Goal: Task Accomplishment & Management: Use online tool/utility

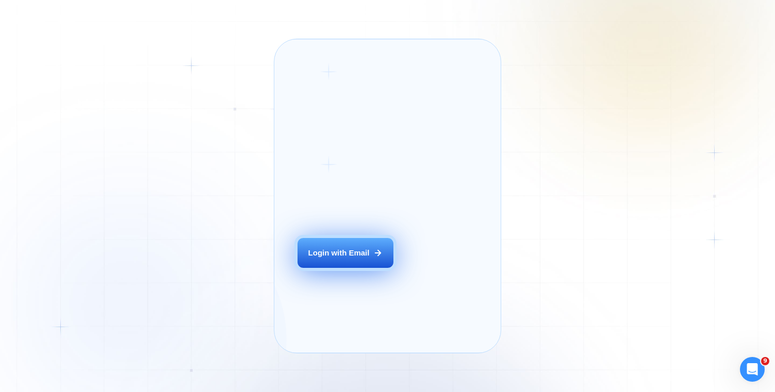
click at [330, 259] on div "Login with Email" at bounding box center [338, 253] width 61 height 11
click at [359, 259] on div "Login with Email" at bounding box center [338, 253] width 61 height 11
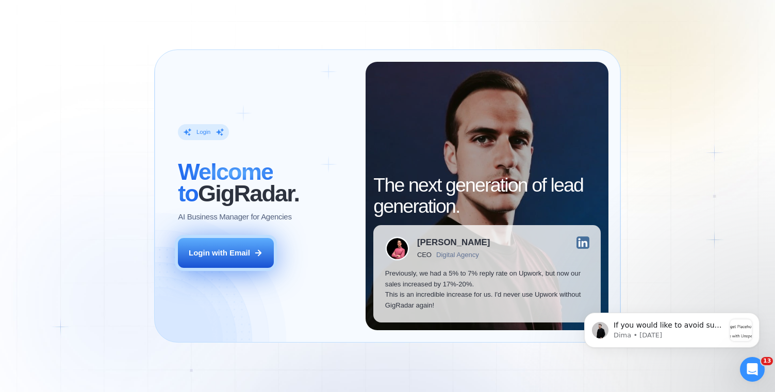
click at [250, 248] on div "Login with Email" at bounding box center [219, 253] width 61 height 11
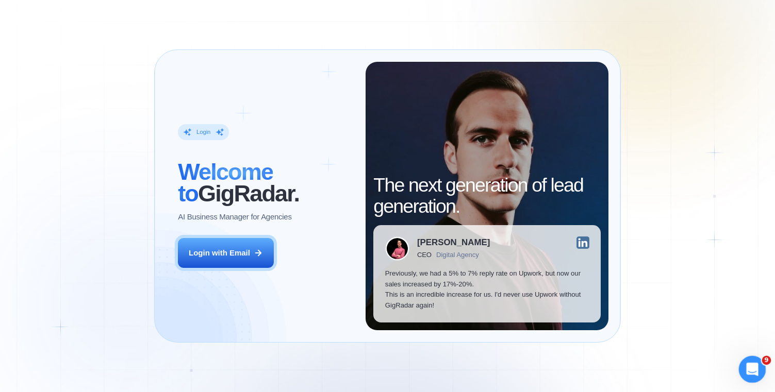
click at [751, 367] on icon "Open Intercom Messenger" at bounding box center [751, 368] width 17 height 17
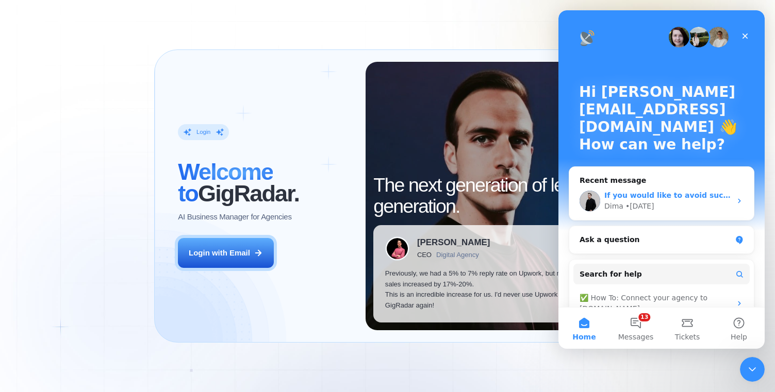
click at [694, 211] on div "Dima • 3d ago" at bounding box center [667, 206] width 127 height 11
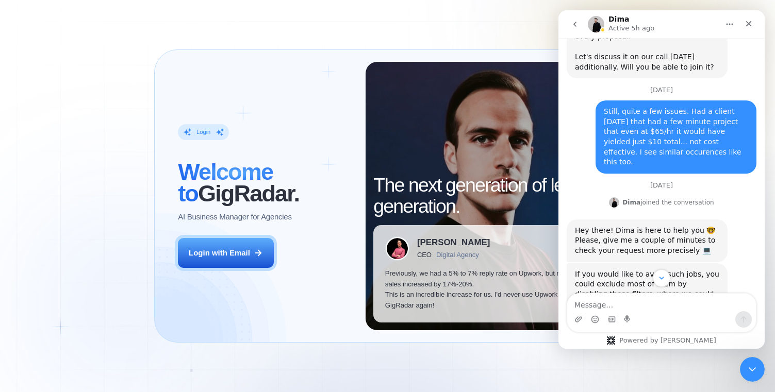
scroll to position [2259, 0]
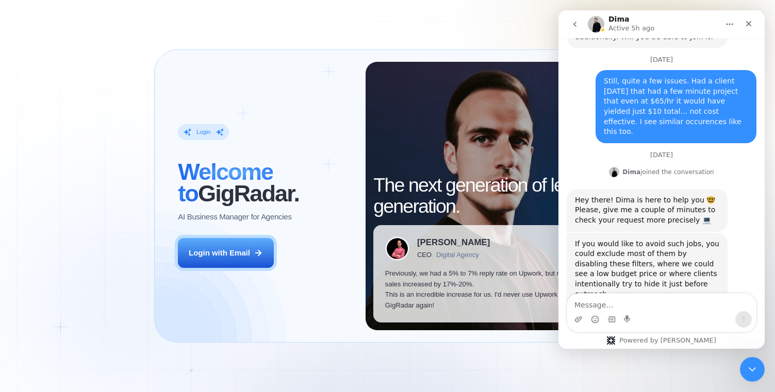
click at [274, 268] on div "Login ‍ Welcome to GigRadar. AI Business Manager for Agencies Login with Email" at bounding box center [267, 196] width 200 height 269
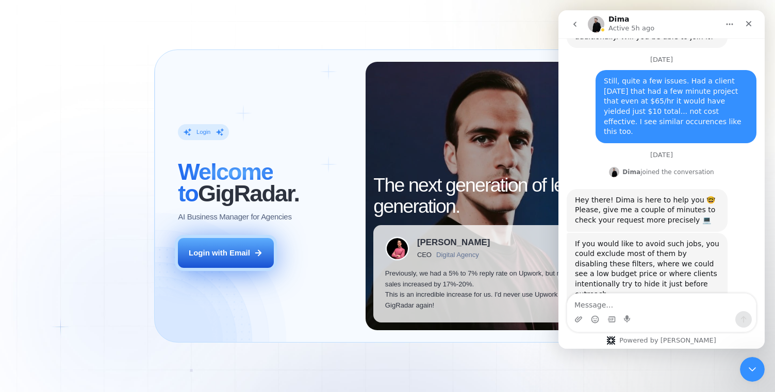
click at [249, 252] on div "Login with Email" at bounding box center [219, 253] width 61 height 11
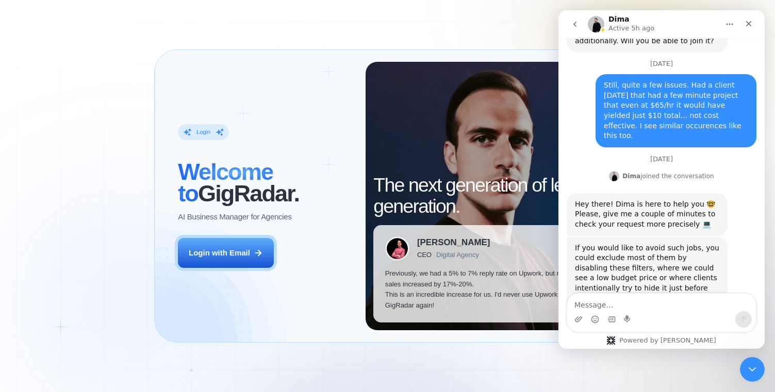
scroll to position [2259, 0]
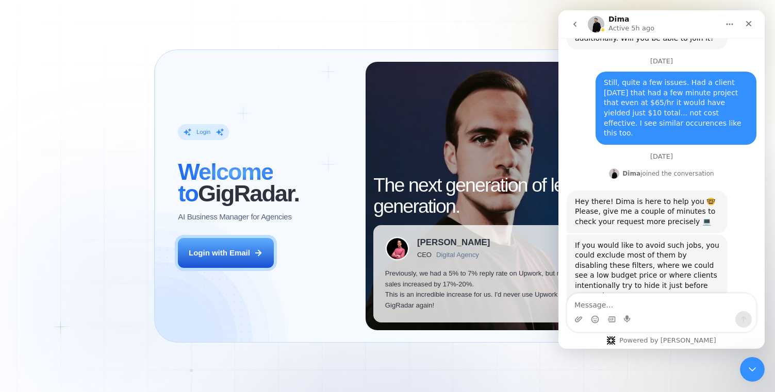
click at [729, 26] on icon "Home" at bounding box center [730, 24] width 8 height 8
click at [747, 26] on icon "Close" at bounding box center [749, 24] width 6 height 6
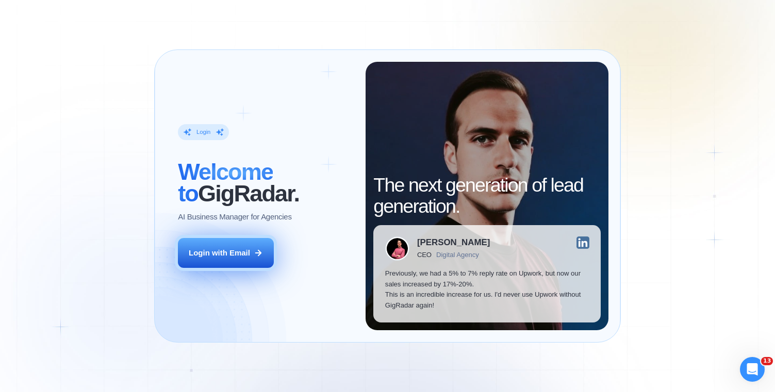
click at [259, 260] on button "Login with Email" at bounding box center [226, 253] width 96 height 30
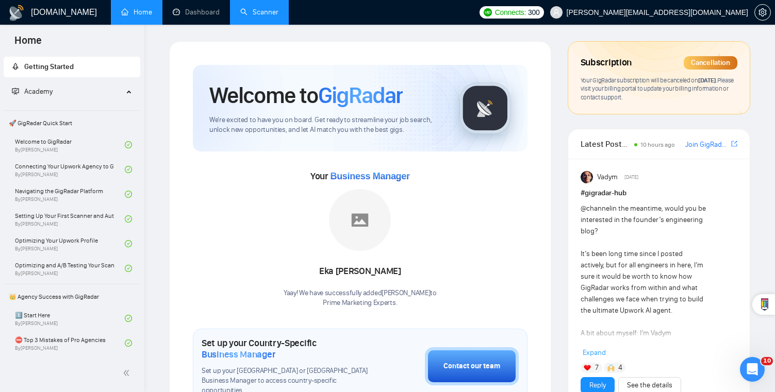
click at [251, 8] on link "Scanner" at bounding box center [259, 12] width 38 height 9
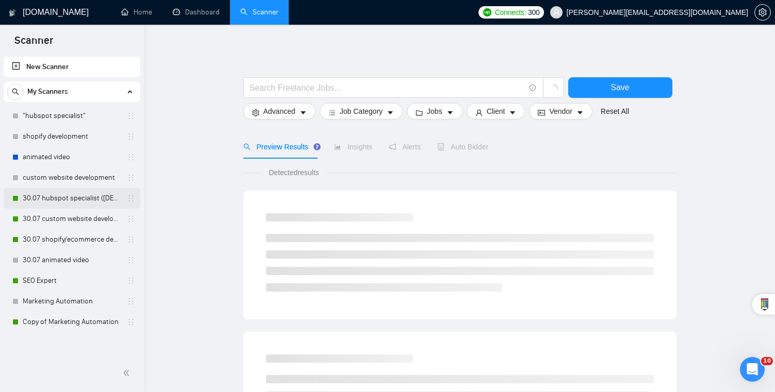
click at [81, 200] on link "30.07 hubspot specialist ([DEMOGRAPHIC_DATA] - not for residents)" at bounding box center [72, 198] width 98 height 21
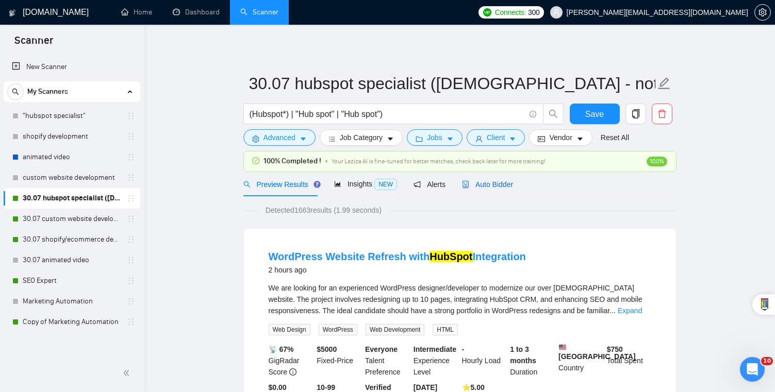
click at [495, 181] on span "Auto Bidder" at bounding box center [487, 185] width 51 height 8
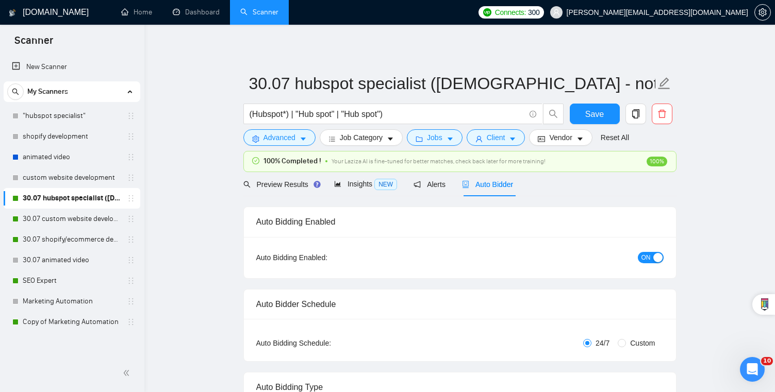
checkbox input "true"
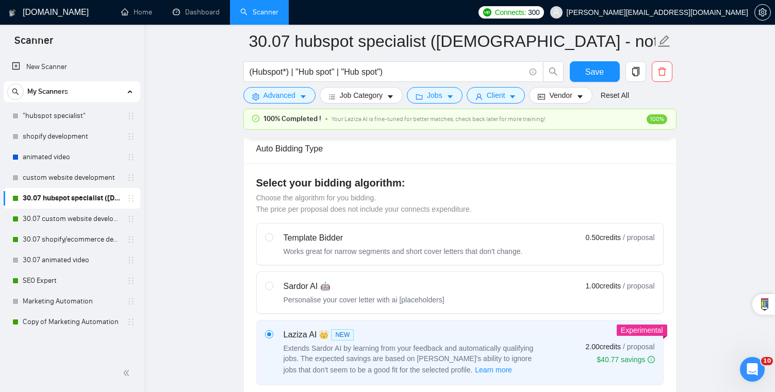
scroll to position [241, 0]
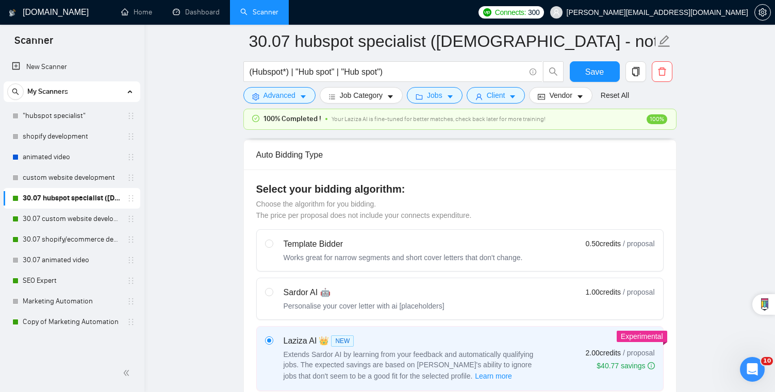
click at [298, 104] on form "30.07 hubspot specialist ([DEMOGRAPHIC_DATA] - not for residents) (Hubspot*) | …" at bounding box center [459, 67] width 433 height 84
click at [298, 90] on button "Advanced" at bounding box center [279, 95] width 72 height 17
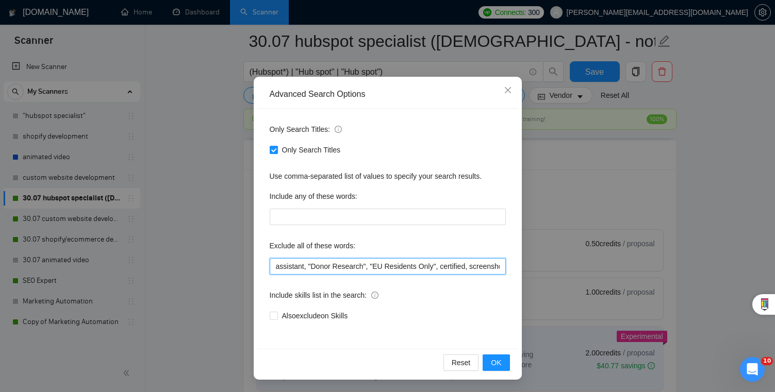
scroll to position [0, 53]
drag, startPoint x: 488, startPoint y: 266, endPoint x: 559, endPoint y: 266, distance: 71.2
click at [559, 266] on div "Advanced Search Options Only Search Titles: Only Search Titles Use comma-separa…" at bounding box center [387, 196] width 775 height 392
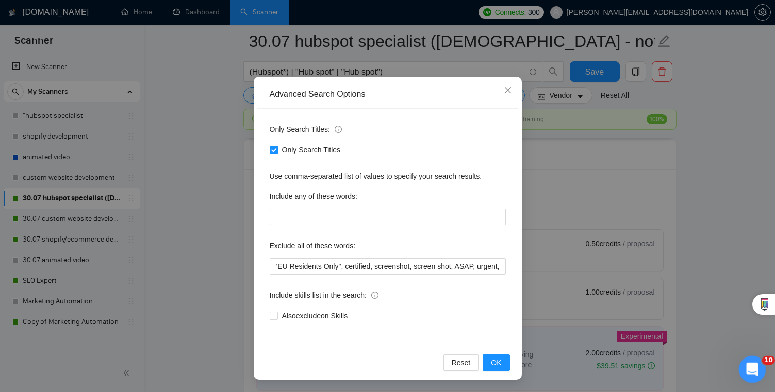
scroll to position [0, 0]
click at [753, 371] on icon "Open Intercom Messenger" at bounding box center [751, 368] width 17 height 17
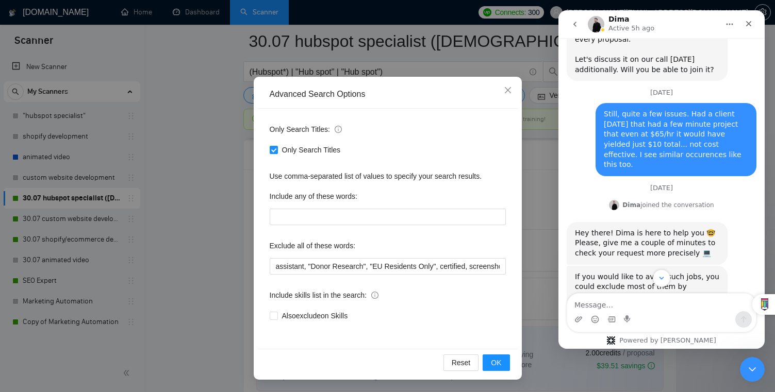
scroll to position [2259, 0]
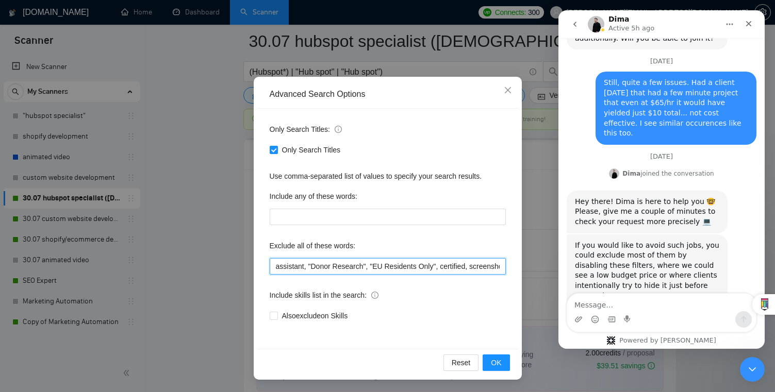
click at [471, 271] on input "assistant, "Donor Research", "EU Residents Only", certified, screenshot, screen…" at bounding box center [388, 266] width 236 height 17
drag, startPoint x: 1027, startPoint y: 280, endPoint x: 582, endPoint y: 269, distance: 444.7
click at [451, 267] on input "assistant, "Donor Research", "EU Residents Only", certified, screenshot, screen…" at bounding box center [388, 266] width 236 height 17
click at [471, 267] on input "assistant, "Donor Research", "EU Residents Only", certified, screenshot, screen…" at bounding box center [388, 266] width 236 height 17
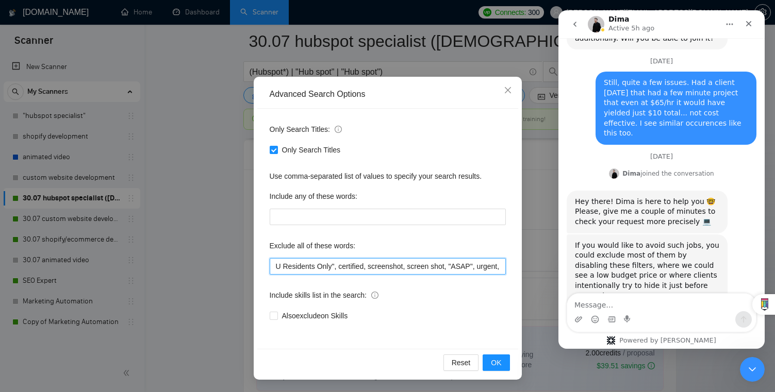
click at [480, 268] on input "assistant, "Donor Research", "EU Residents Only", certified, screenshot, screen…" at bounding box center [388, 266] width 236 height 17
type input "assistant, "Donor Research", "EU Residents Only", certified, screenshot, screen…"
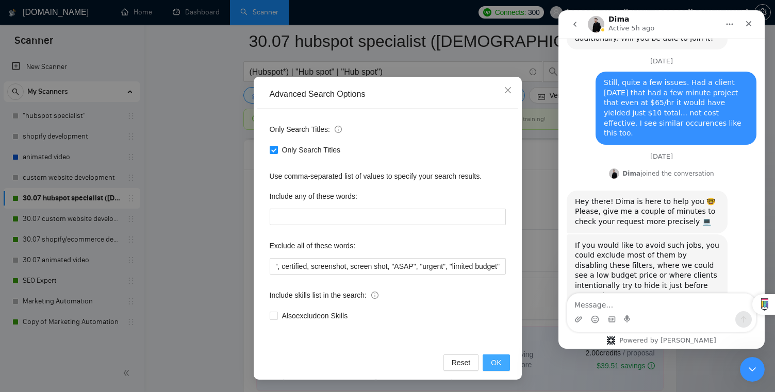
scroll to position [0, 0]
click at [503, 367] on button "OK" at bounding box center [496, 363] width 27 height 17
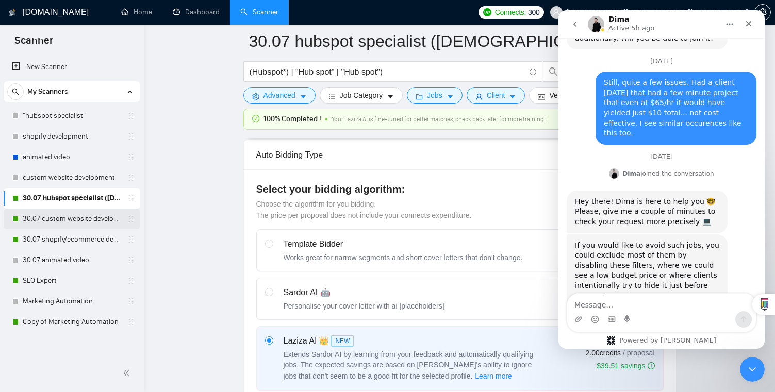
click at [90, 222] on link "30.07 custom website development" at bounding box center [72, 219] width 98 height 21
click at [679, 27] on div "Dima Active 5h ago" at bounding box center [653, 24] width 131 height 18
click at [743, 360] on div "Close Intercom Messenger" at bounding box center [751, 368] width 25 height 25
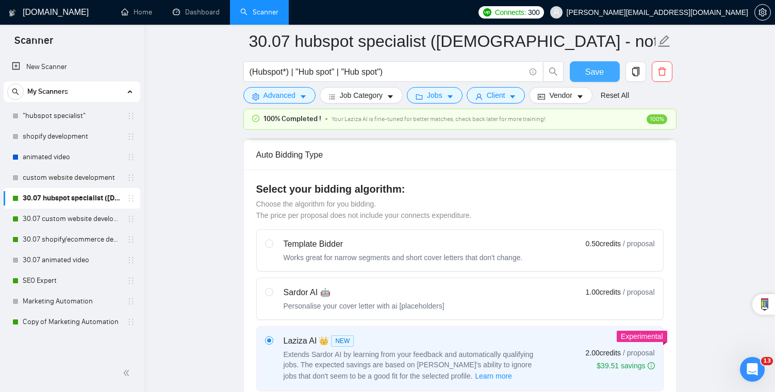
scroll to position [2259, 0]
click at [604, 65] on button "Save" at bounding box center [595, 71] width 50 height 21
click at [54, 222] on link "30.07 custom website development" at bounding box center [72, 219] width 98 height 21
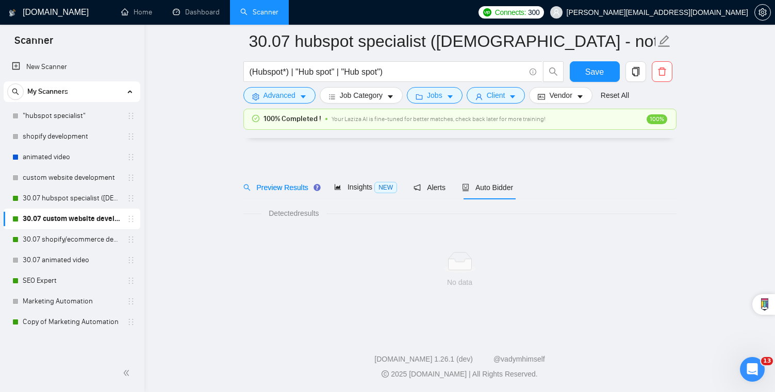
scroll to position [5, 0]
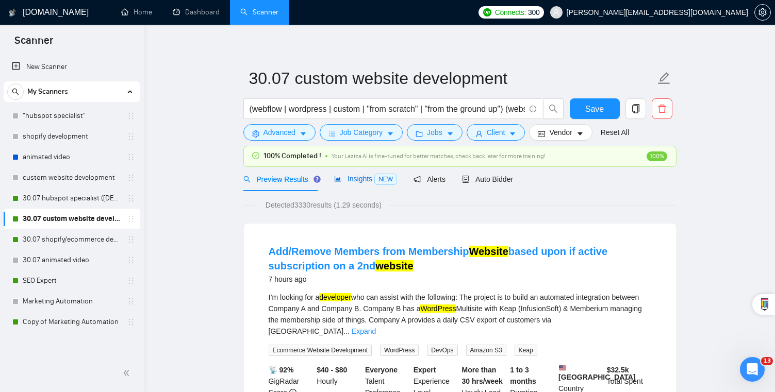
click at [378, 183] on span "NEW" at bounding box center [385, 179] width 23 height 11
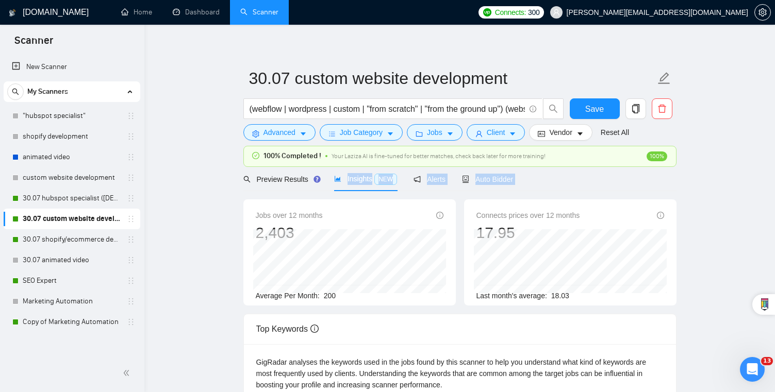
drag, startPoint x: 293, startPoint y: 186, endPoint x: 400, endPoint y: 194, distance: 106.6
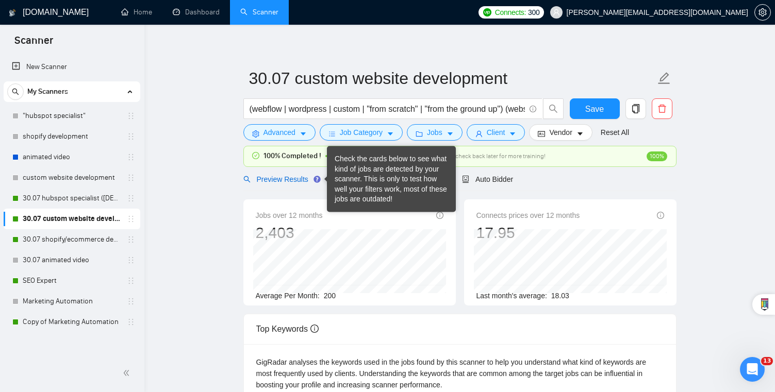
click at [304, 183] on span "Preview Results" at bounding box center [280, 179] width 74 height 8
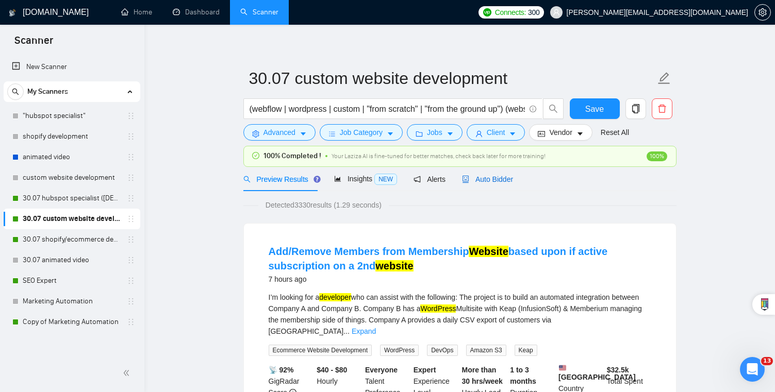
click at [491, 179] on span "Auto Bidder" at bounding box center [487, 179] width 51 height 8
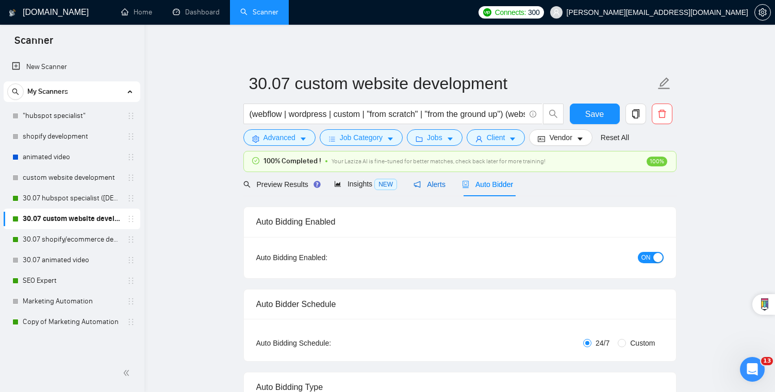
click at [435, 184] on span "Alerts" at bounding box center [430, 185] width 32 height 8
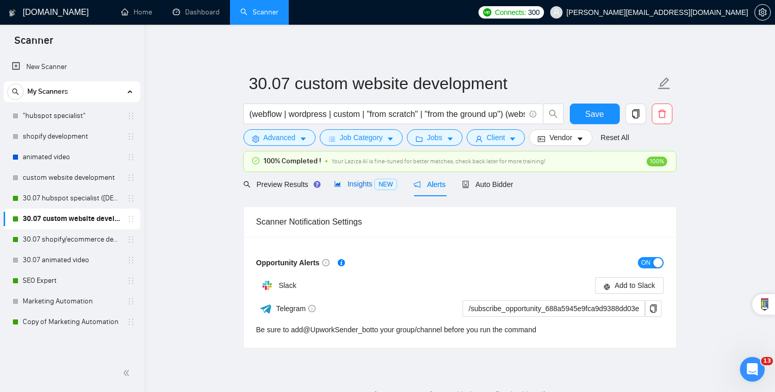
click at [365, 190] on div "Insights NEW" at bounding box center [365, 184] width 63 height 12
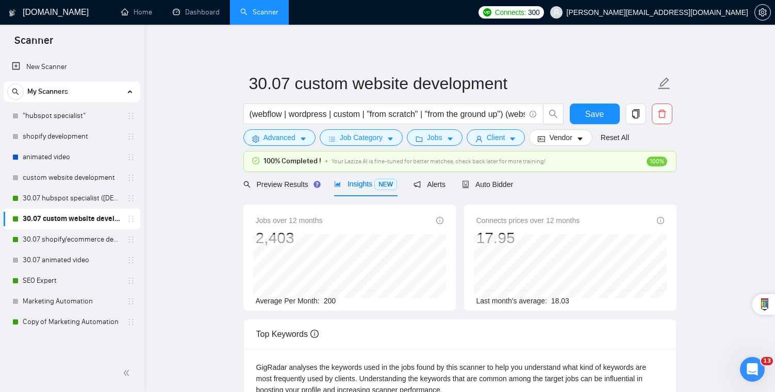
click at [283, 187] on span "Preview Results" at bounding box center [280, 185] width 74 height 8
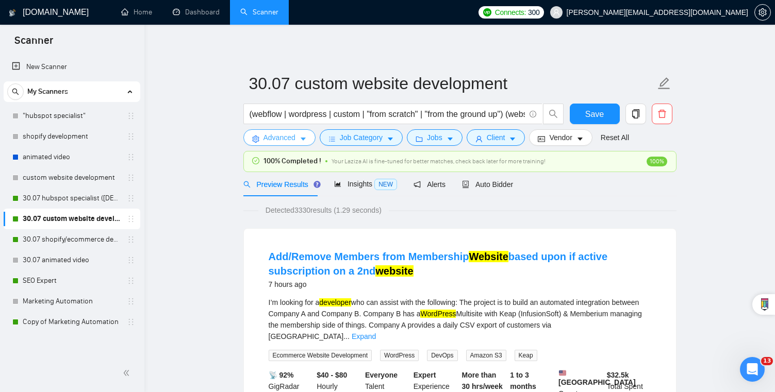
click at [272, 138] on span "Advanced" at bounding box center [280, 137] width 32 height 11
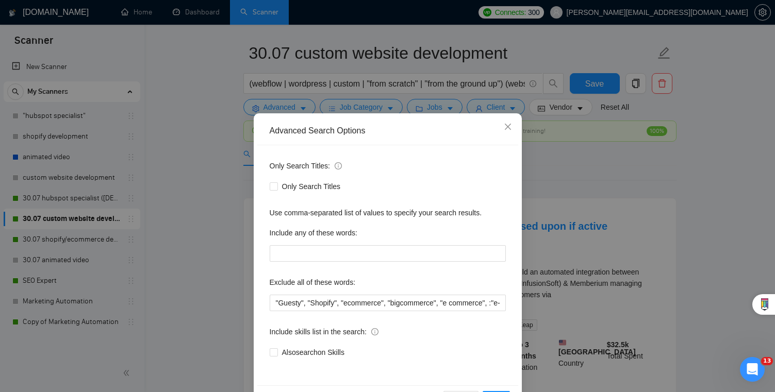
scroll to position [11, 0]
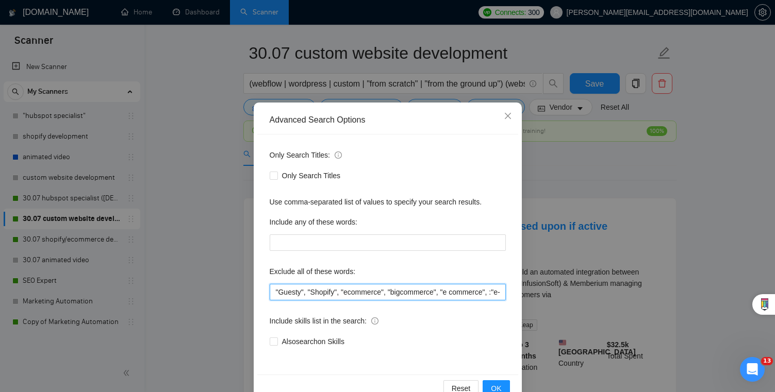
drag, startPoint x: 467, startPoint y: 291, endPoint x: 607, endPoint y: 296, distance: 139.8
click at [607, 296] on div "Advanced Search Options Only Search Titles: Only Search Titles Use comma-separa…" at bounding box center [387, 196] width 775 height 392
drag, startPoint x: 486, startPoint y: 291, endPoint x: 575, endPoint y: 291, distance: 89.2
click at [575, 291] on div "Advanced Search Options Only Search Titles: Only Search Titles Use comma-separa…" at bounding box center [387, 196] width 775 height 392
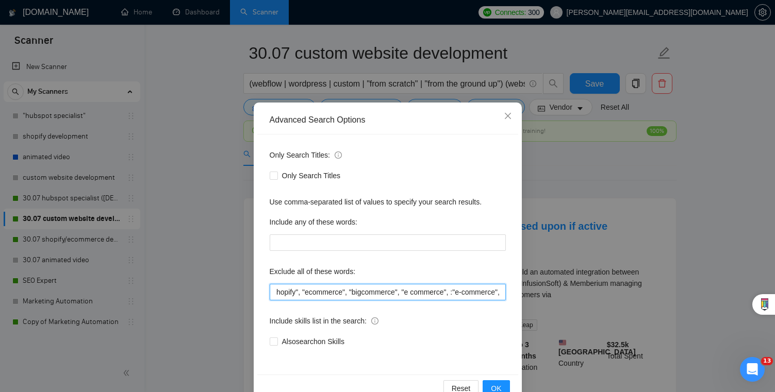
scroll to position [0, 52]
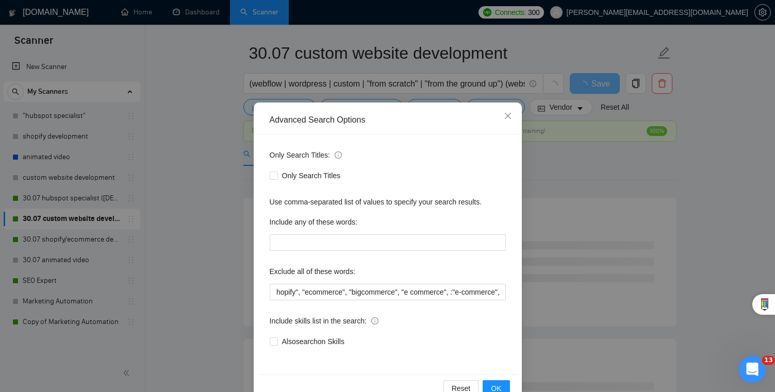
click at [745, 371] on icon "Open Intercom Messenger" at bounding box center [751, 368] width 17 height 17
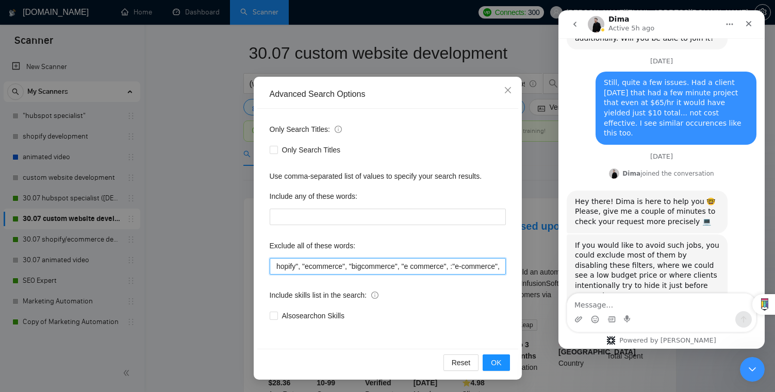
drag, startPoint x: 490, startPoint y: 271, endPoint x: 536, endPoint y: 272, distance: 46.4
click at [536, 272] on div "Advanced Search Options Only Search Titles: Only Search Titles Use comma-separa…" at bounding box center [387, 196] width 775 height 392
type input ""Guesty", "Shopify", "ecommerce", "bigcommerce", "e commerce", :"e-commerce", "…"
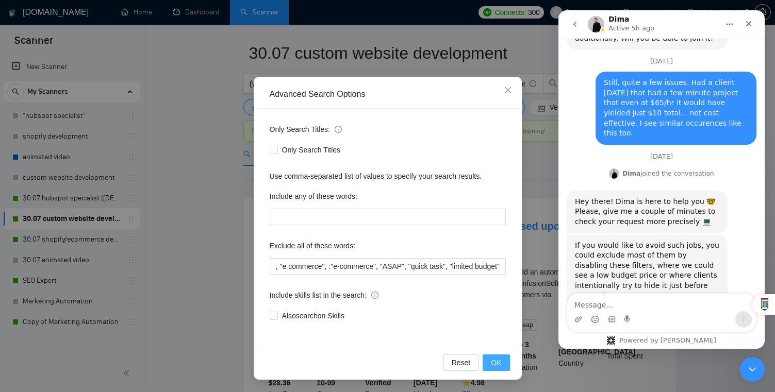
scroll to position [0, 0]
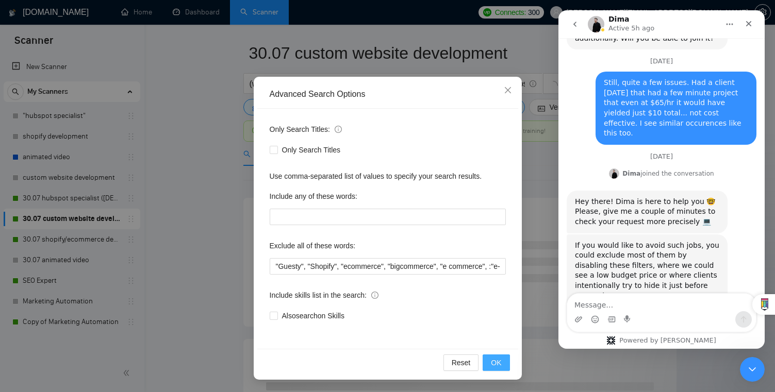
click at [504, 366] on button "OK" at bounding box center [496, 363] width 27 height 17
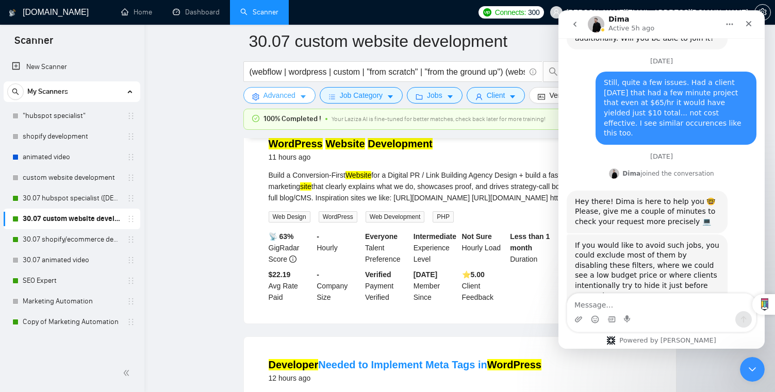
scroll to position [592, 0]
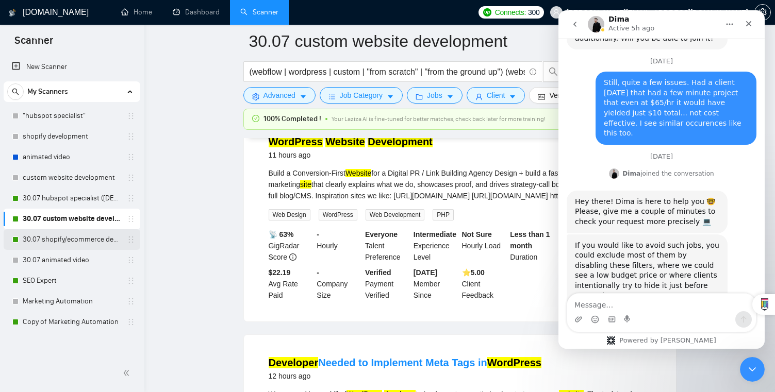
click at [56, 238] on link "30.07 shopify/ecommerce development (worldwide)" at bounding box center [72, 239] width 98 height 21
click at [757, 365] on div "Close Intercom Messenger" at bounding box center [751, 368] width 25 height 25
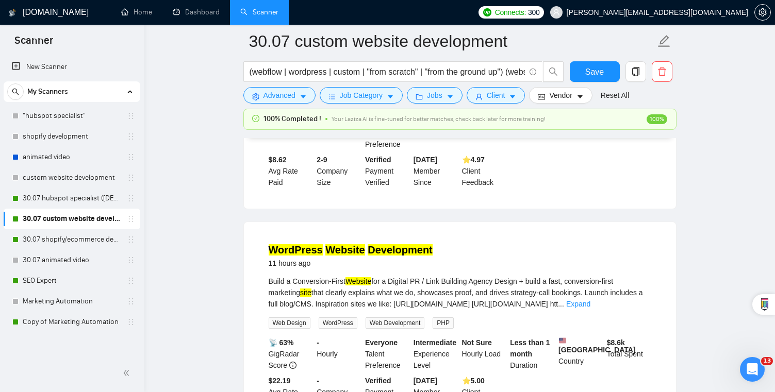
scroll to position [453, 0]
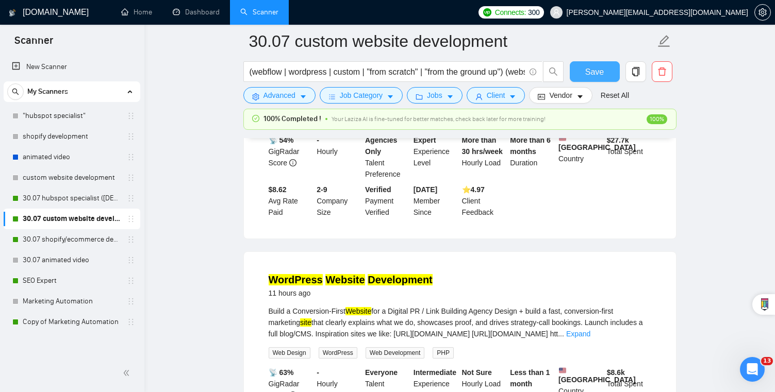
click at [606, 67] on button "Save" at bounding box center [595, 71] width 50 height 21
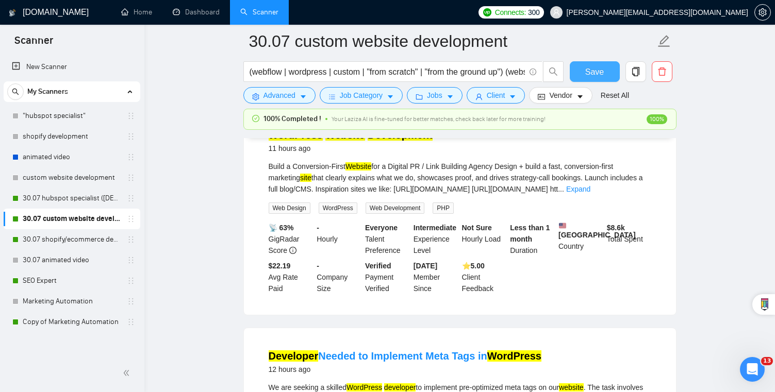
scroll to position [612, 0]
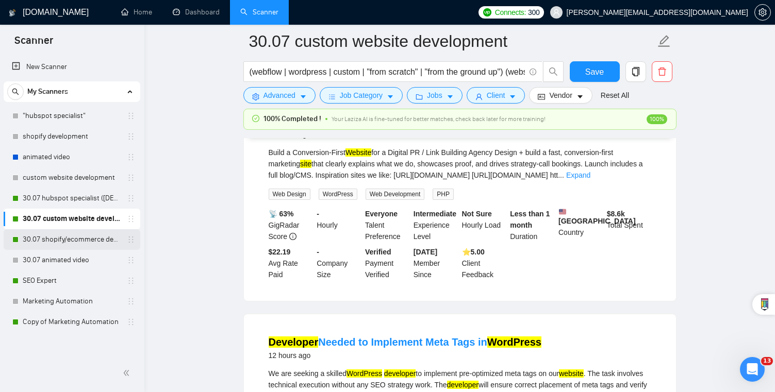
click at [90, 240] on link "30.07 shopify/ecommerce development (worldwide)" at bounding box center [72, 239] width 98 height 21
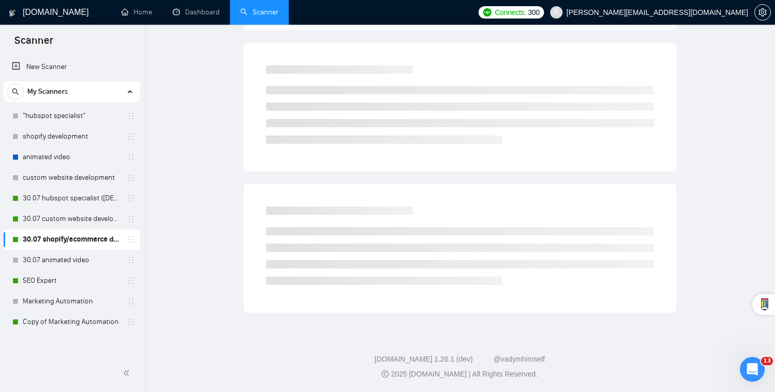
scroll to position [5, 0]
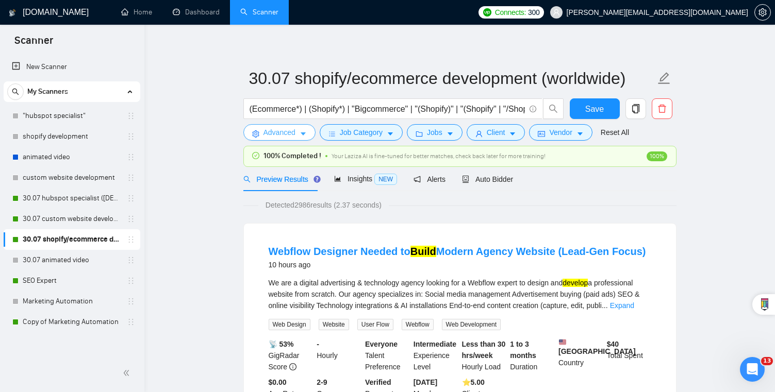
click at [291, 136] on span "Advanced" at bounding box center [280, 132] width 32 height 11
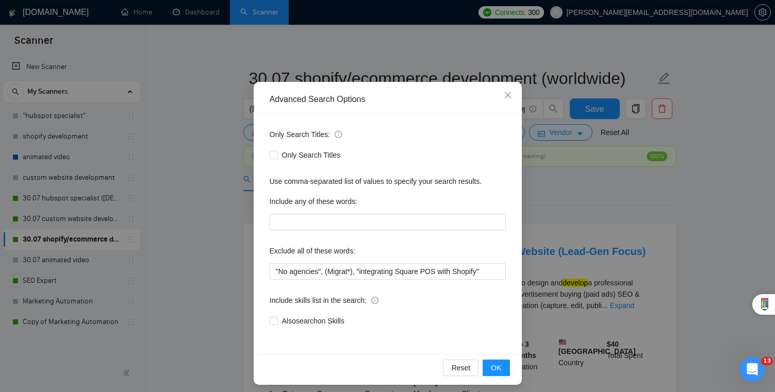
scroll to position [37, 0]
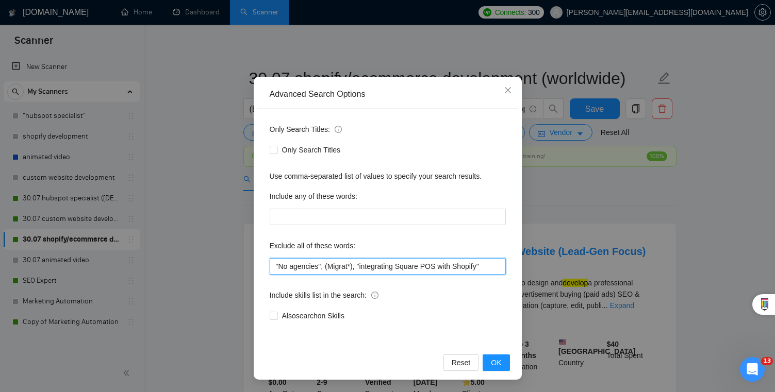
click at [490, 273] on input ""No agencies", (Migrat*), "integrating Square POS with Shopify"" at bounding box center [388, 266] width 236 height 17
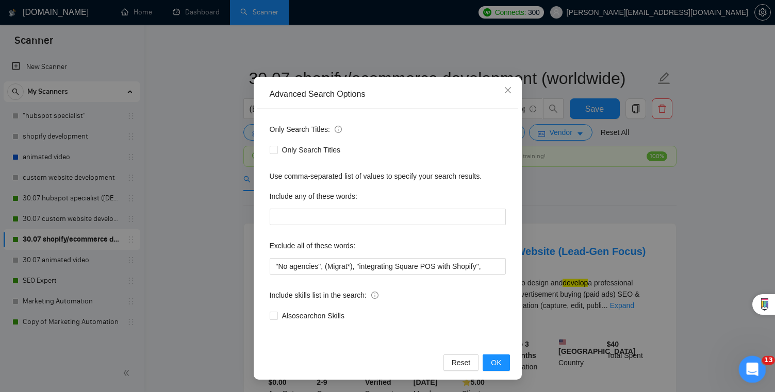
click at [748, 373] on icon "Open Intercom Messenger" at bounding box center [751, 368] width 17 height 17
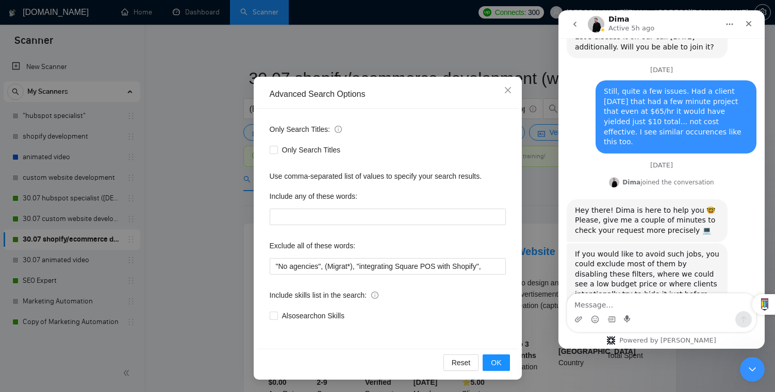
scroll to position [2259, 0]
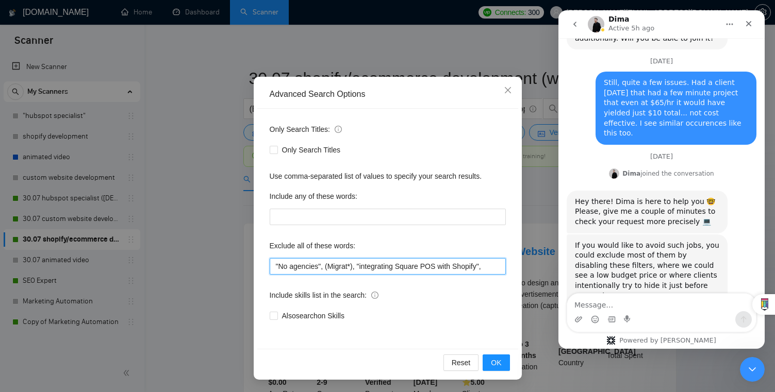
click at [490, 267] on input ""No agencies", (Migrat*), "integrating Square POS with Shopify"," at bounding box center [388, 266] width 236 height 17
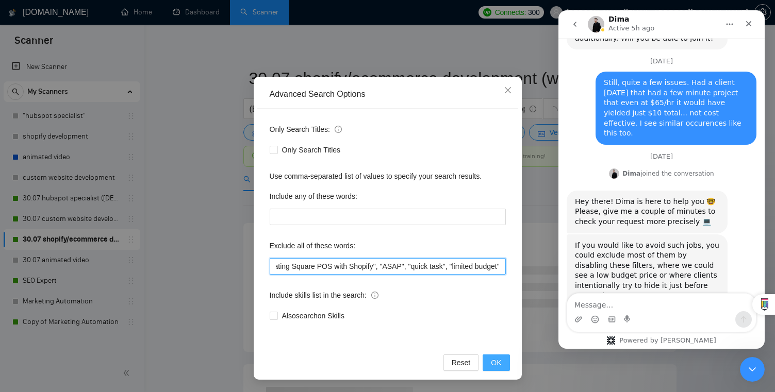
type input ""No agencies", (Migrat*), "integrating Square POS with Shopify", "ASAP", "quick…"
click at [497, 364] on span "OK" at bounding box center [496, 362] width 10 height 11
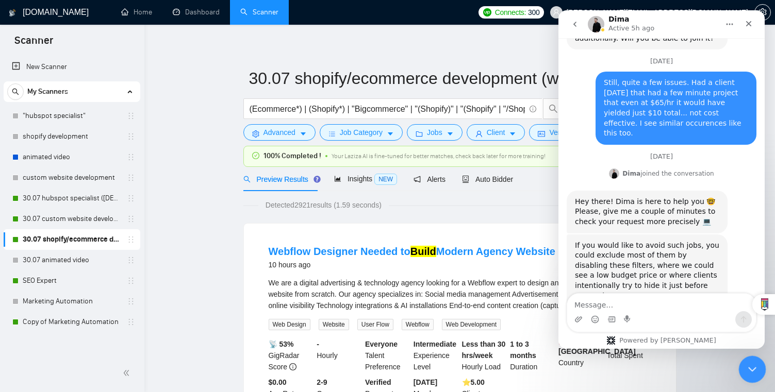
click at [757, 366] on div "Close Intercom Messenger" at bounding box center [751, 368] width 25 height 25
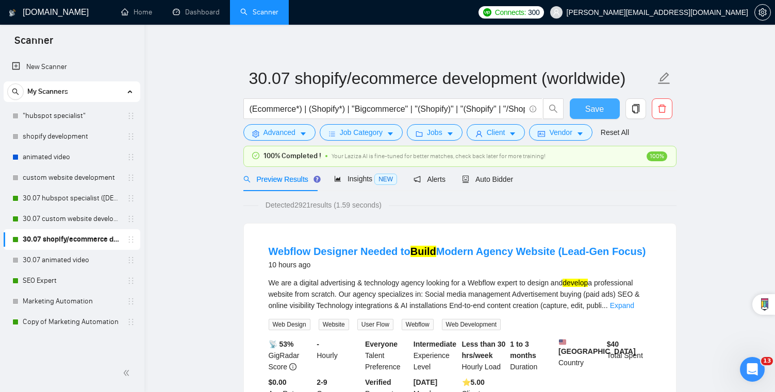
click at [590, 116] on button "Save" at bounding box center [595, 109] width 50 height 21
click at [60, 282] on link "SEO Expert" at bounding box center [72, 281] width 98 height 21
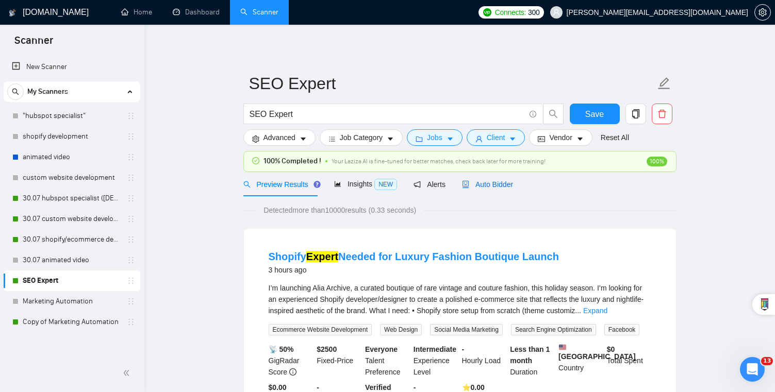
click at [497, 190] on div "Auto Bidder" at bounding box center [487, 184] width 51 height 11
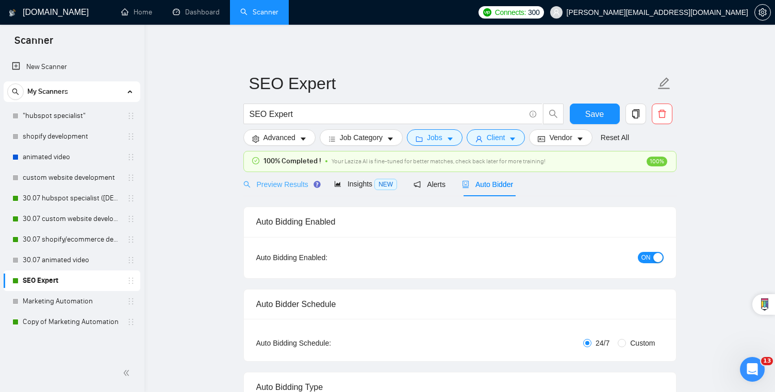
click at [298, 193] on div "Preview Results" at bounding box center [280, 184] width 74 height 24
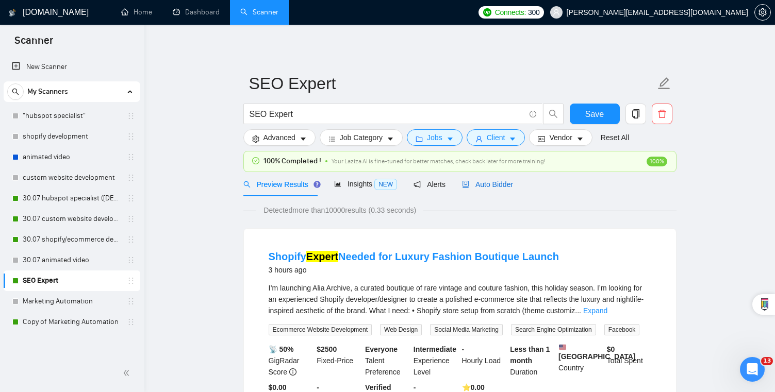
click at [477, 183] on span "Auto Bidder" at bounding box center [487, 185] width 51 height 8
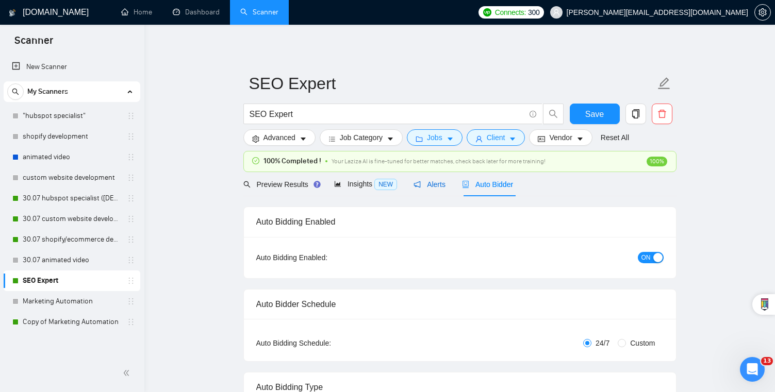
click at [440, 187] on span "Alerts" at bounding box center [430, 185] width 32 height 8
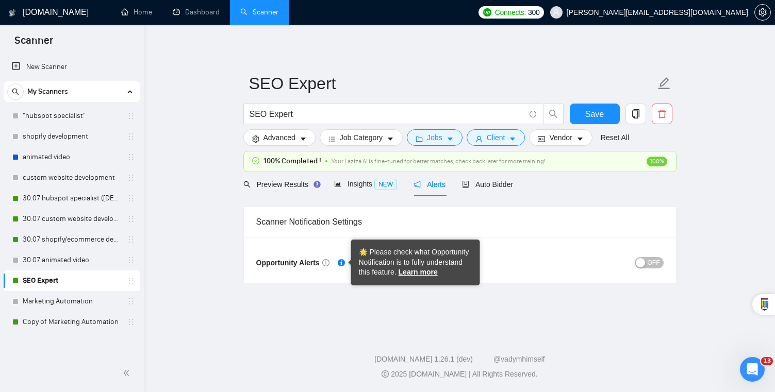
click at [343, 262] on icon "Tooltip anchor" at bounding box center [341, 262] width 7 height 7
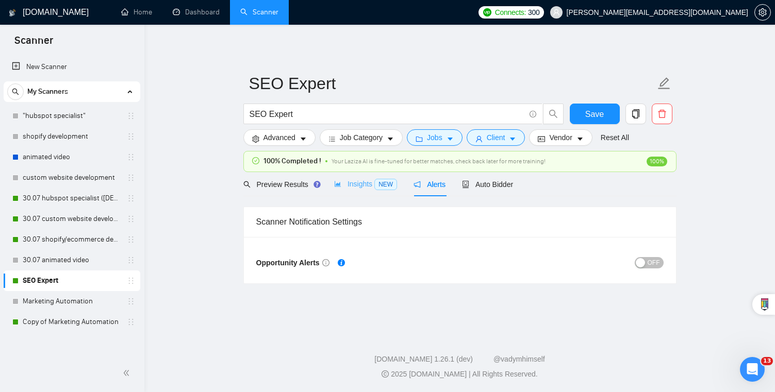
click at [358, 190] on div "Insights NEW" at bounding box center [365, 184] width 63 height 24
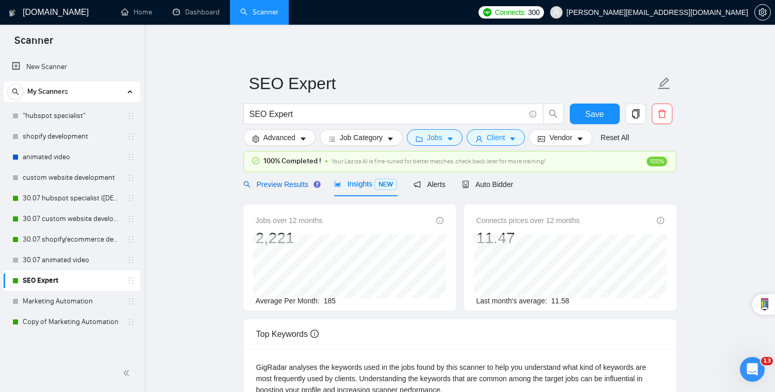
click at [308, 186] on span "Preview Results" at bounding box center [280, 185] width 74 height 8
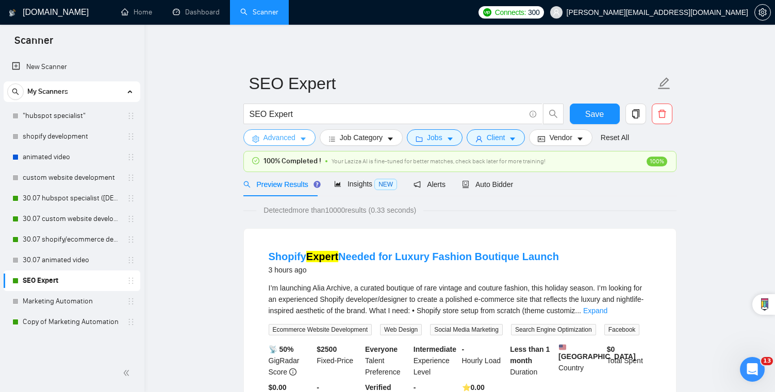
click at [284, 137] on span "Advanced" at bounding box center [280, 137] width 32 height 11
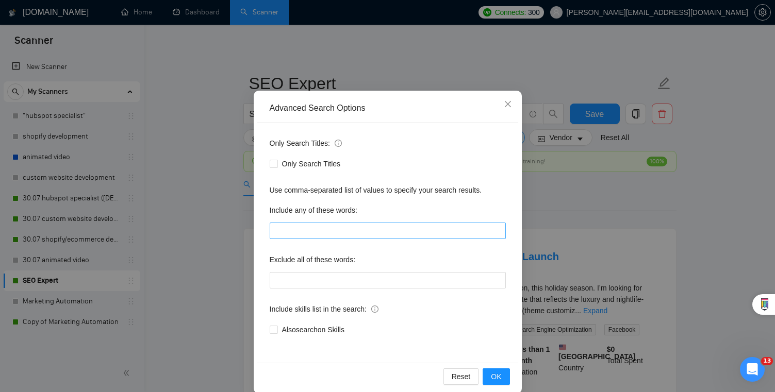
scroll to position [37, 0]
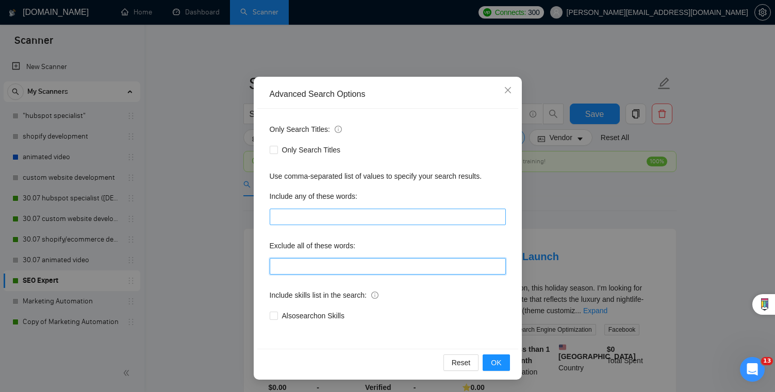
click at [383, 261] on input "text" at bounding box center [388, 266] width 236 height 17
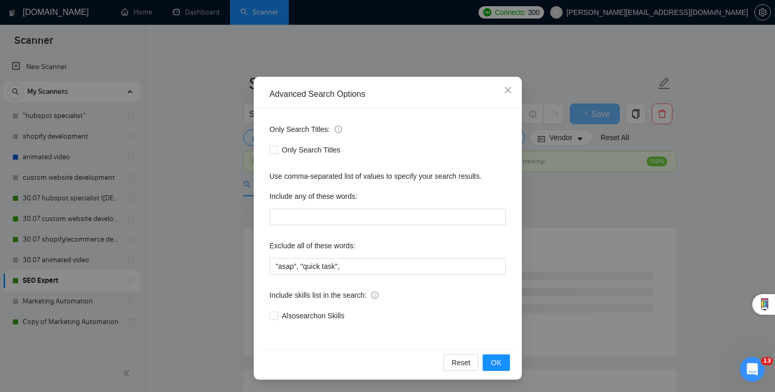
click at [753, 383] on div "Advanced Search Options Only Search Titles: Only Search Titles Use comma-separa…" at bounding box center [387, 196] width 775 height 392
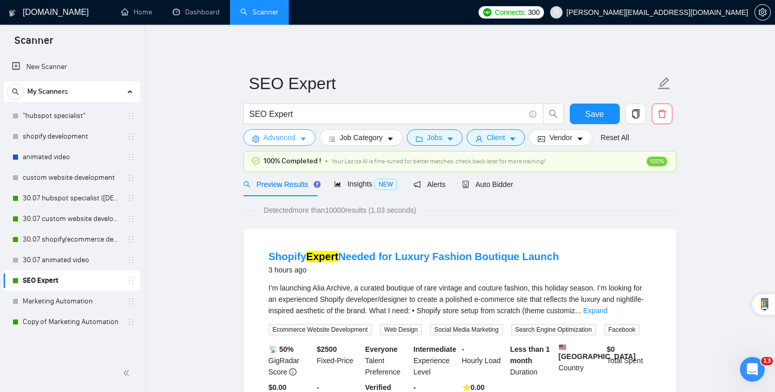
click at [288, 136] on span "Advanced" at bounding box center [280, 137] width 32 height 11
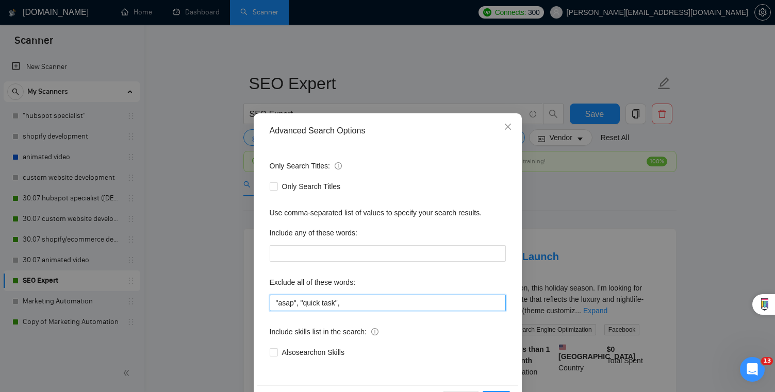
click at [362, 300] on input ""asap", "quick task"," at bounding box center [388, 303] width 236 height 17
click at [753, 372] on icon "Open Intercom Messenger" at bounding box center [751, 368] width 17 height 17
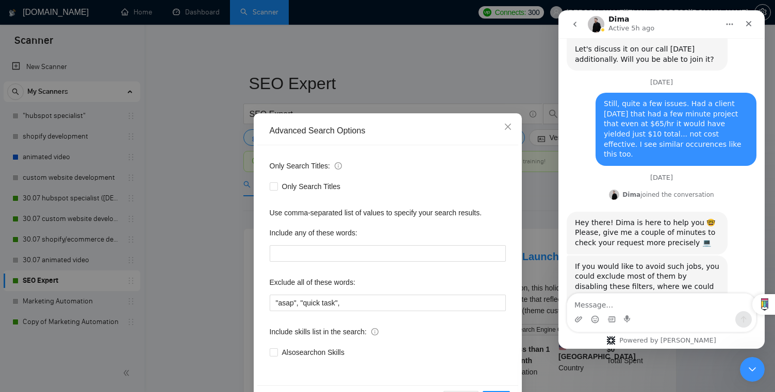
scroll to position [2259, 0]
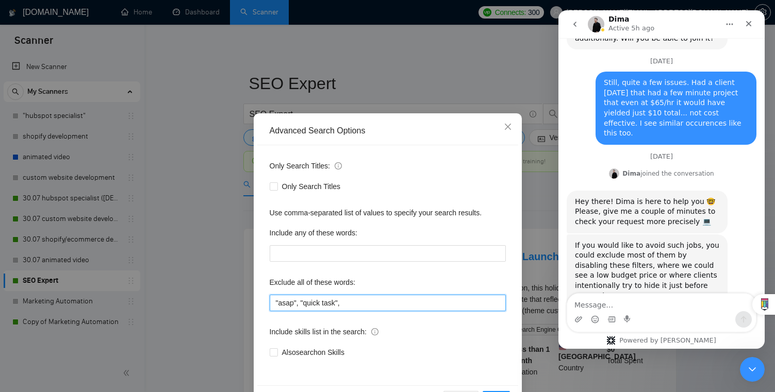
click at [391, 307] on input ""asap", "quick task"," at bounding box center [388, 303] width 236 height 17
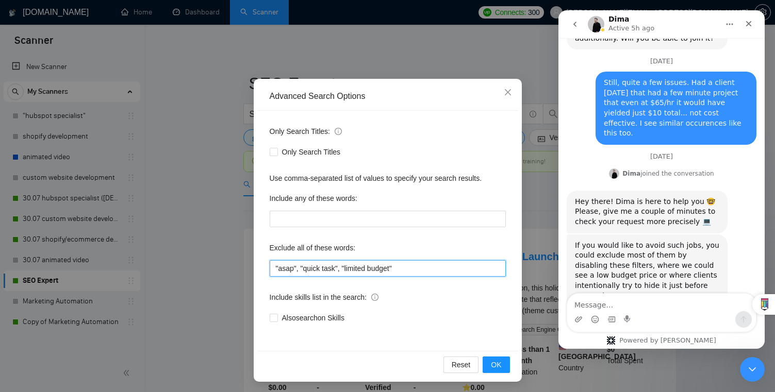
scroll to position [37, 0]
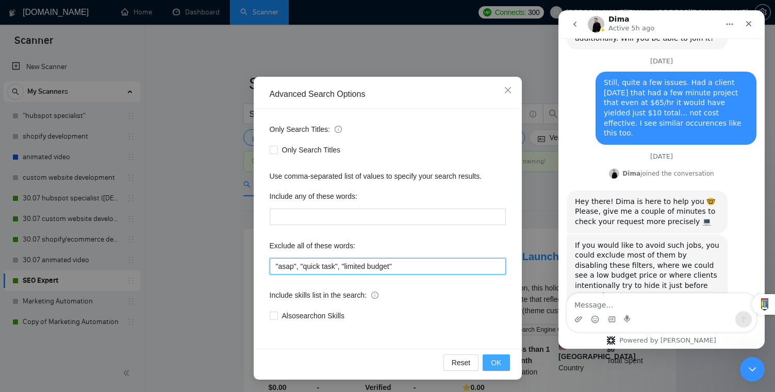
type input ""asap", "quick task", "limited budget""
click at [496, 364] on span "OK" at bounding box center [496, 362] width 10 height 11
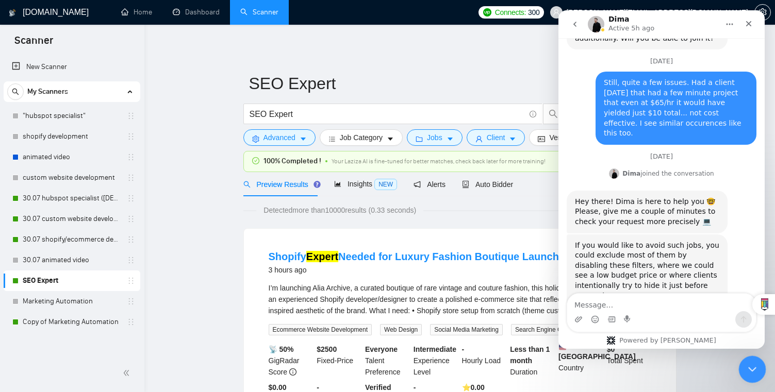
click at [753, 358] on div "Close Intercom Messenger" at bounding box center [751, 368] width 25 height 25
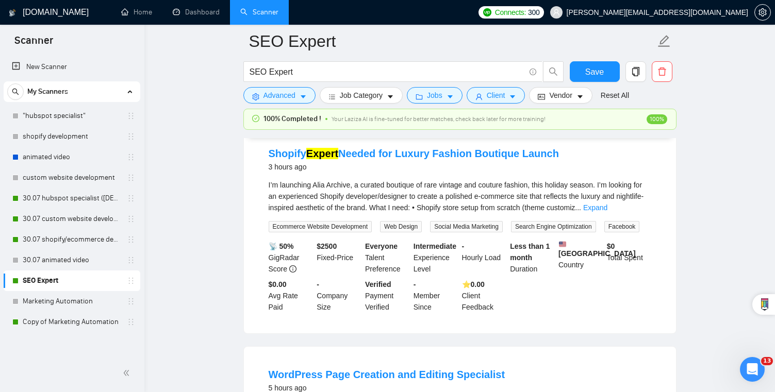
scroll to position [114, 0]
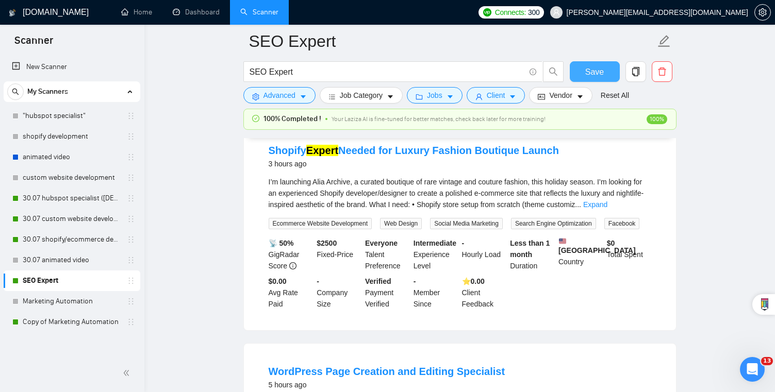
click at [595, 71] on span "Save" at bounding box center [594, 71] width 19 height 13
click at [88, 318] on link "Copy of Marketing Automation" at bounding box center [72, 322] width 98 height 21
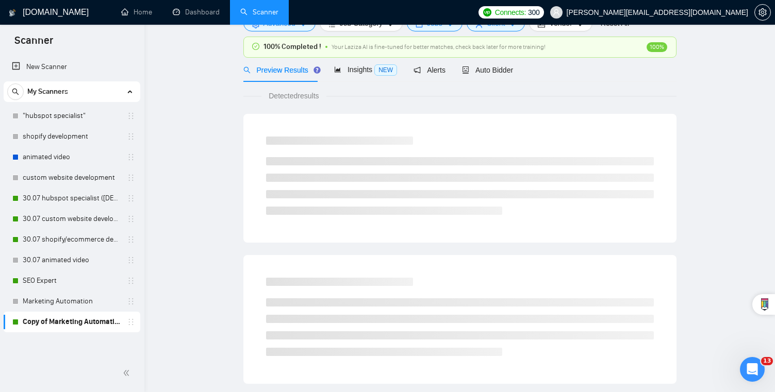
scroll to position [5, 0]
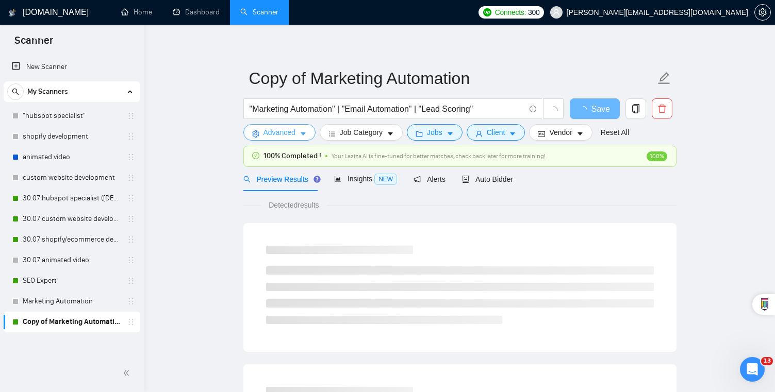
click at [293, 134] on span "Advanced" at bounding box center [280, 132] width 32 height 11
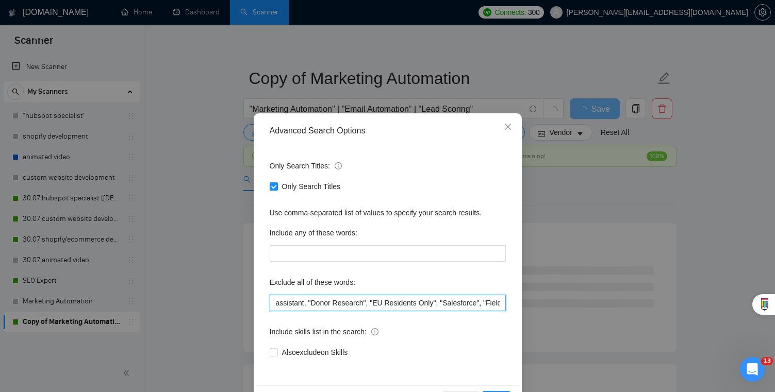
scroll to position [0, 25]
drag, startPoint x: 447, startPoint y: 300, endPoint x: 558, endPoint y: 300, distance: 111.4
click at [559, 300] on div "Advanced Search Options Only Search Titles: Only Search Titles Use comma-separa…" at bounding box center [387, 196] width 775 height 392
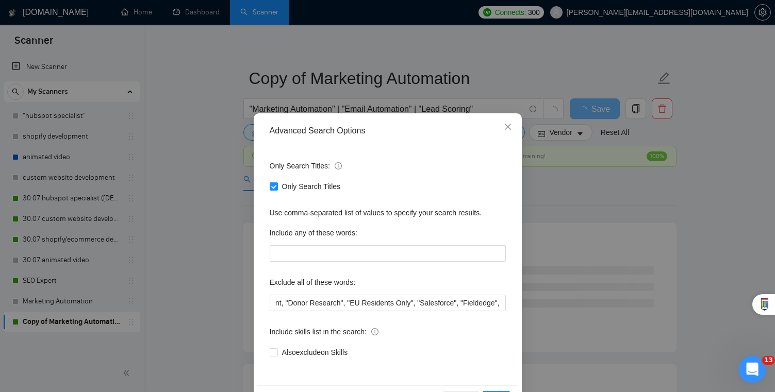
scroll to position [0, 0]
click at [751, 381] on html at bounding box center [751, 368] width 25 height 25
click at [747, 370] on icon "Open Intercom Messenger" at bounding box center [751, 368] width 17 height 17
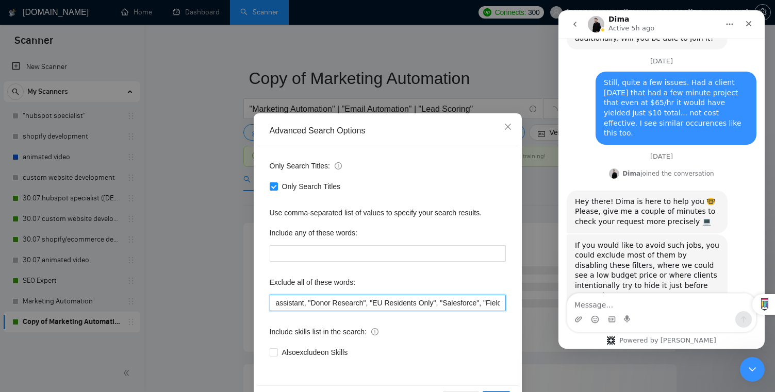
scroll to position [0, 28]
drag, startPoint x: 489, startPoint y: 305, endPoint x: 548, endPoint y: 306, distance: 58.3
click at [548, 306] on div "Advanced Search Options Only Search Titles: Only Search Titles Use comma-separa…" at bounding box center [387, 196] width 775 height 392
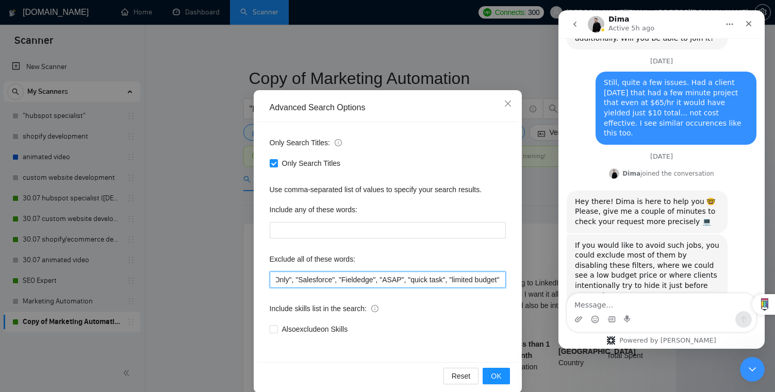
scroll to position [37, 0]
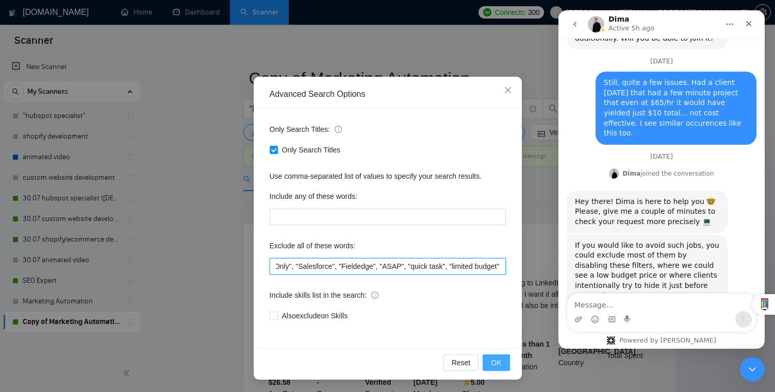
type input "assistant, "Donor Research", "EU Residents Only", "Salesforce", "Fieldedge", "A…"
click at [503, 365] on button "OK" at bounding box center [496, 363] width 27 height 17
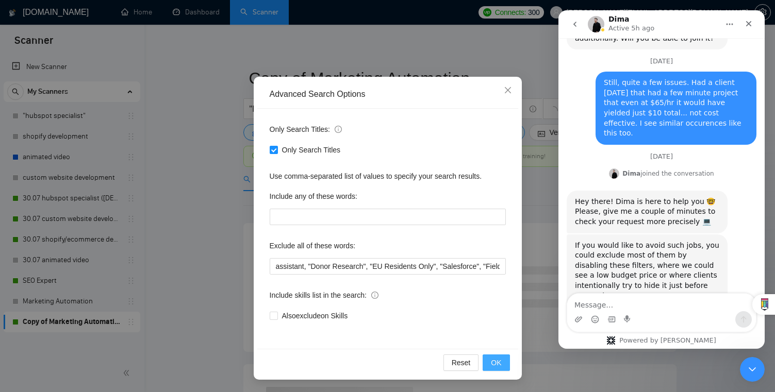
scroll to position [0, 0]
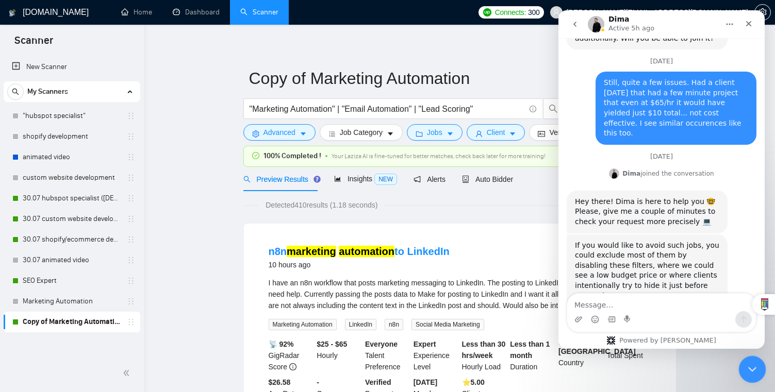
click at [748, 366] on icon "Close Intercom Messenger" at bounding box center [751, 368] width 12 height 12
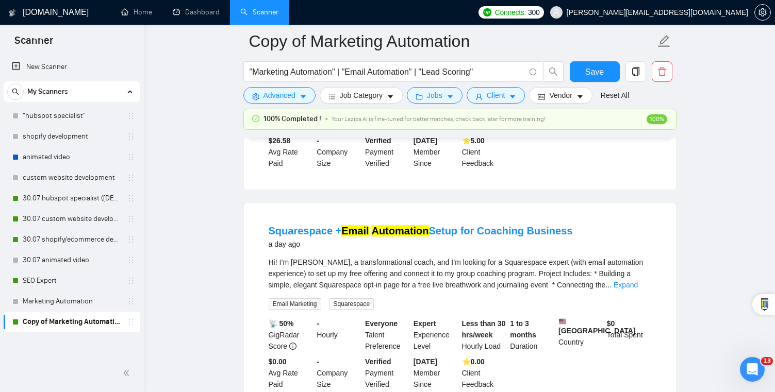
scroll to position [284, 0]
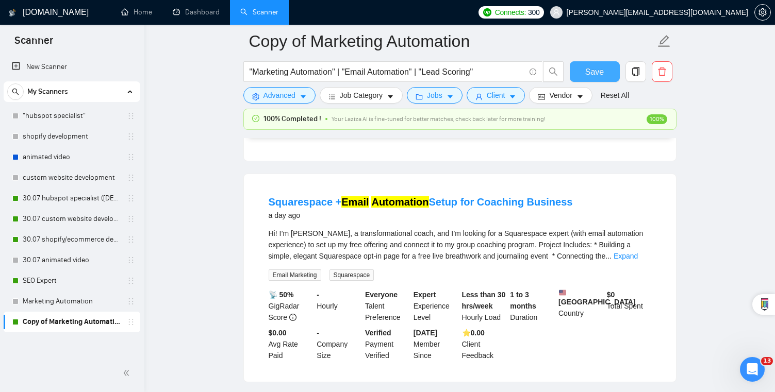
click at [586, 70] on span "Save" at bounding box center [594, 71] width 19 height 13
